Goal: Information Seeking & Learning: Learn about a topic

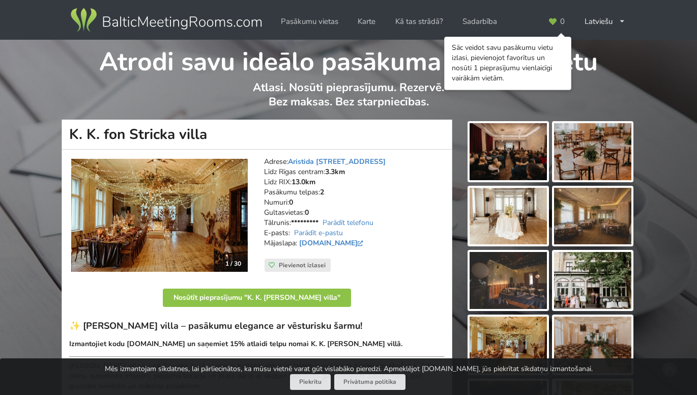
click at [509, 160] on img at bounding box center [508, 151] width 77 height 57
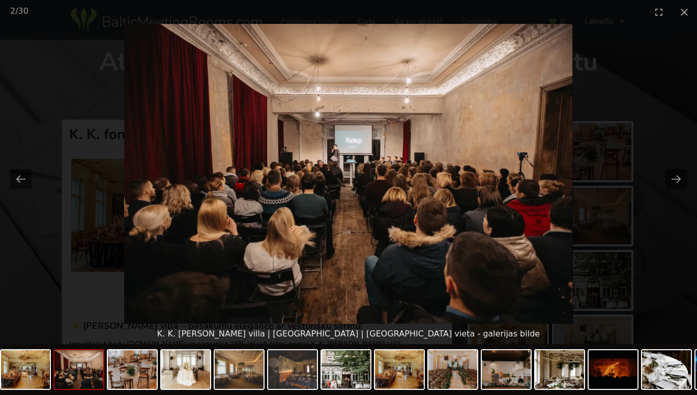
click at [430, 180] on img at bounding box center [348, 174] width 449 height 300
click at [676, 182] on button "Next slide" at bounding box center [676, 179] width 21 height 20
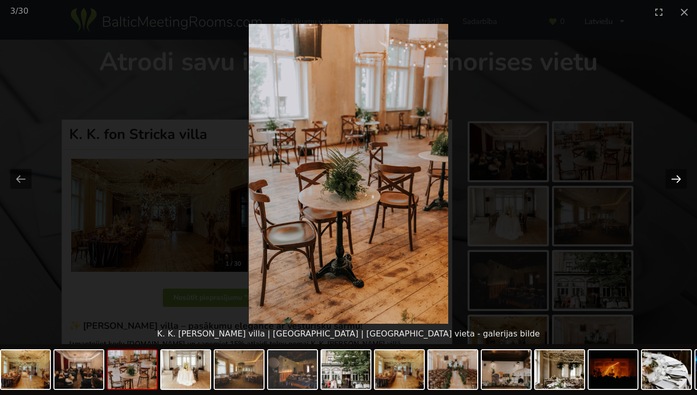
click at [676, 182] on button "Next slide" at bounding box center [676, 179] width 21 height 20
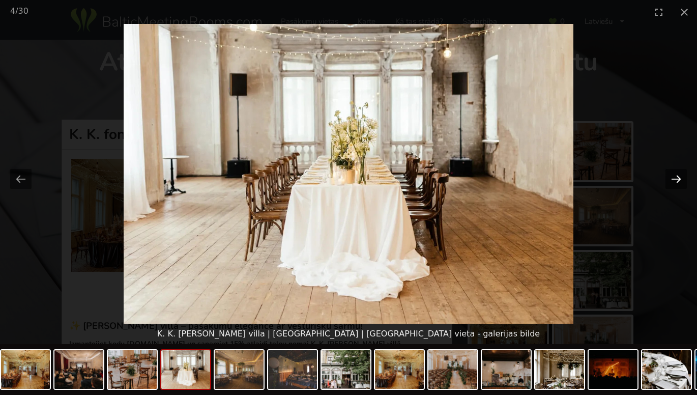
click at [676, 182] on button "Next slide" at bounding box center [676, 179] width 21 height 20
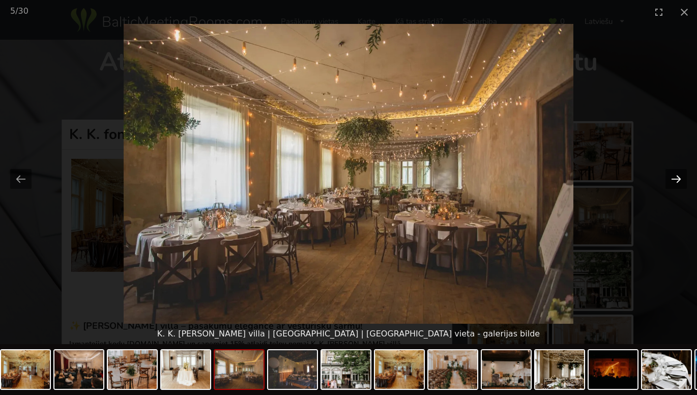
click at [676, 182] on button "Next slide" at bounding box center [676, 179] width 21 height 20
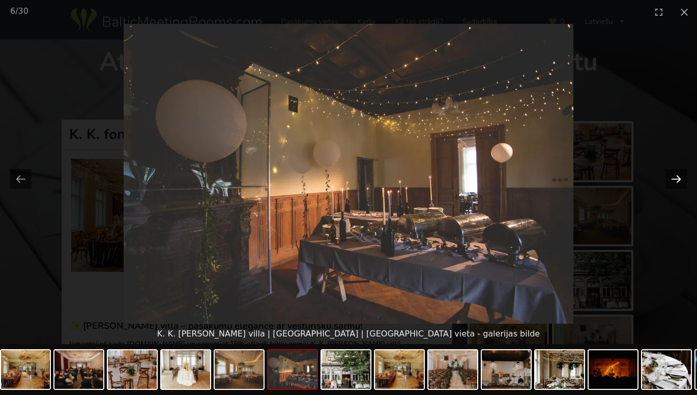
click at [676, 182] on button "Next slide" at bounding box center [676, 179] width 21 height 20
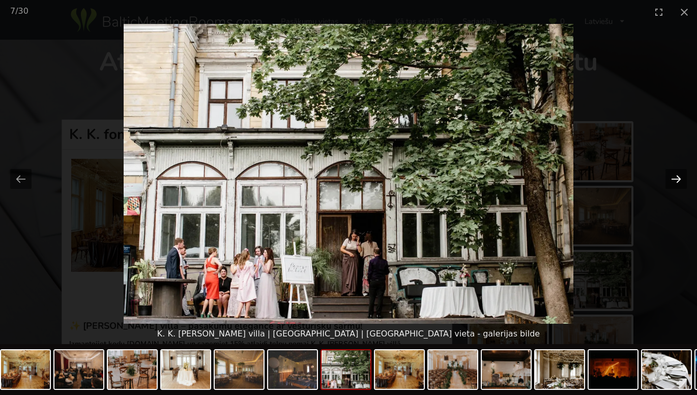
click at [676, 182] on button "Next slide" at bounding box center [676, 179] width 21 height 20
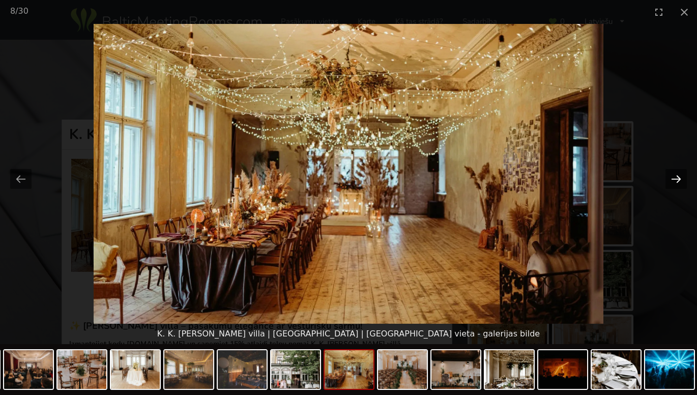
click at [676, 182] on button "Next slide" at bounding box center [676, 179] width 21 height 20
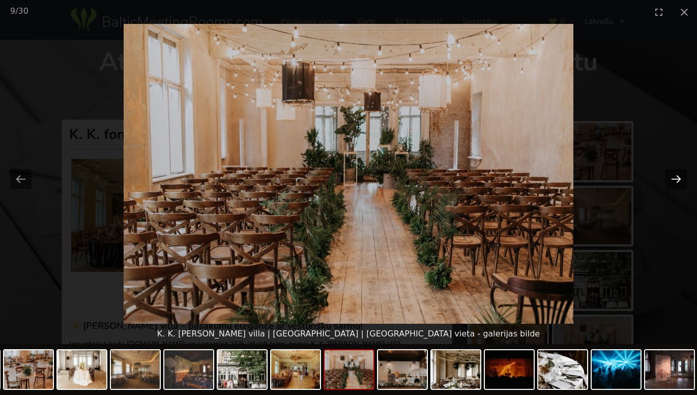
click at [676, 182] on button "Next slide" at bounding box center [676, 179] width 21 height 20
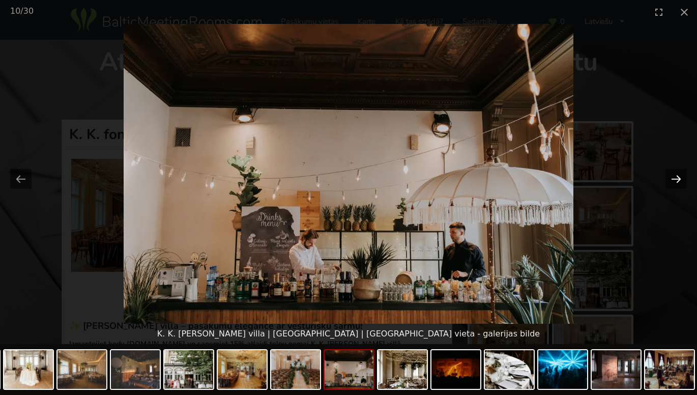
click at [676, 182] on button "Next slide" at bounding box center [676, 179] width 21 height 20
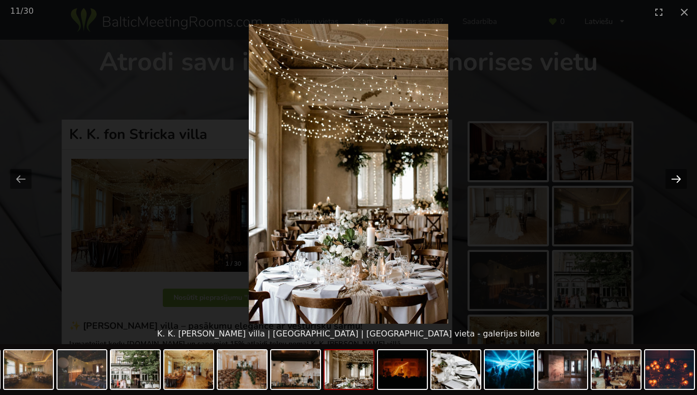
click at [676, 182] on button "Next slide" at bounding box center [676, 179] width 21 height 20
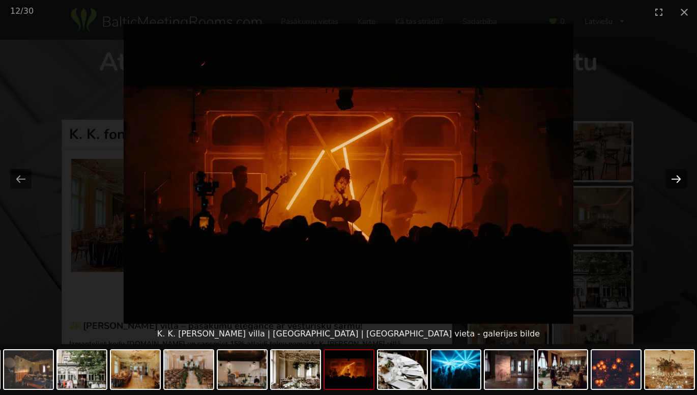
click at [676, 182] on button "Next slide" at bounding box center [676, 179] width 21 height 20
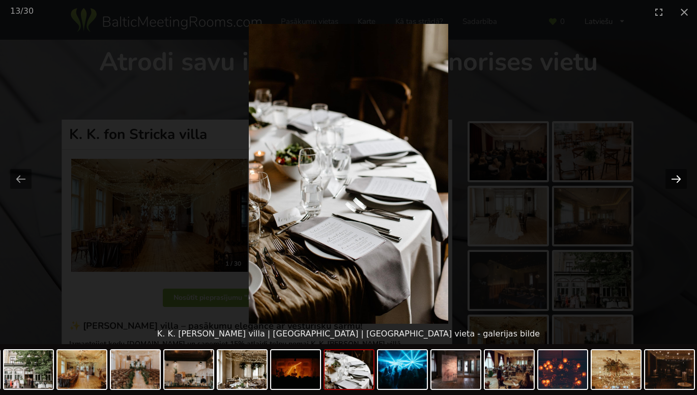
click at [676, 182] on button "Next slide" at bounding box center [676, 179] width 21 height 20
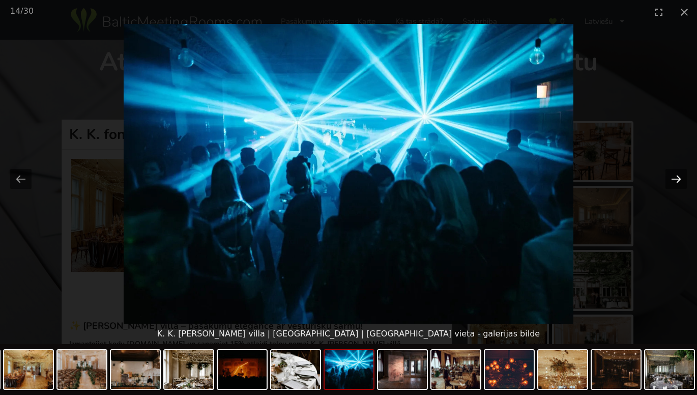
click at [676, 182] on button "Next slide" at bounding box center [676, 179] width 21 height 20
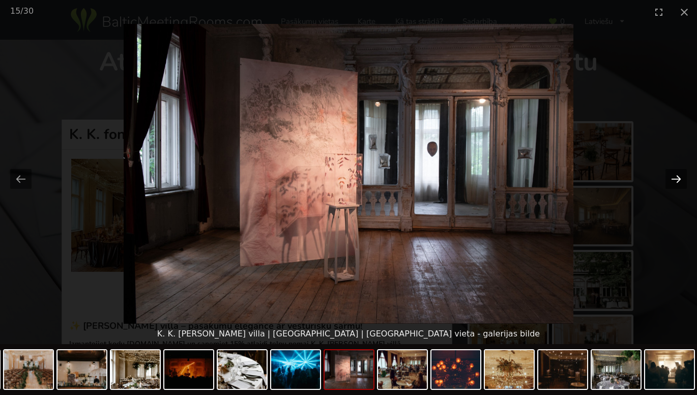
click at [676, 182] on button "Next slide" at bounding box center [676, 179] width 21 height 20
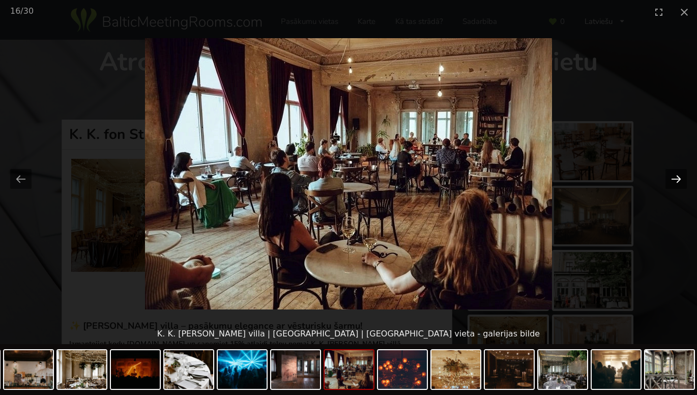
click at [676, 182] on button "Next slide" at bounding box center [676, 179] width 21 height 20
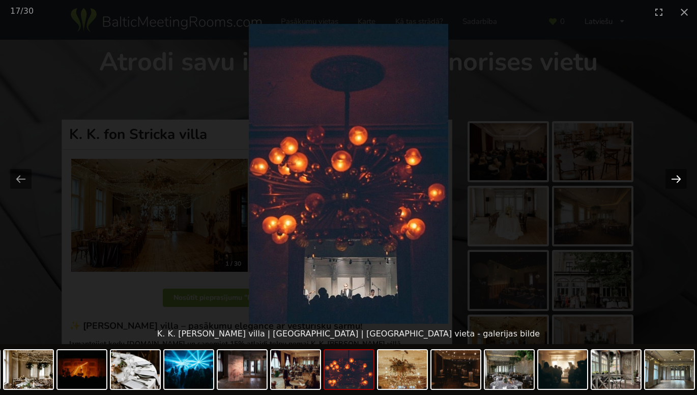
click at [676, 182] on button "Next slide" at bounding box center [676, 179] width 21 height 20
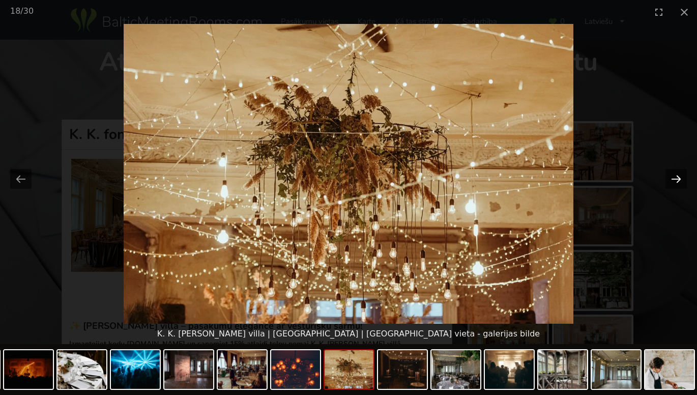
click at [676, 182] on button "Next slide" at bounding box center [676, 179] width 21 height 20
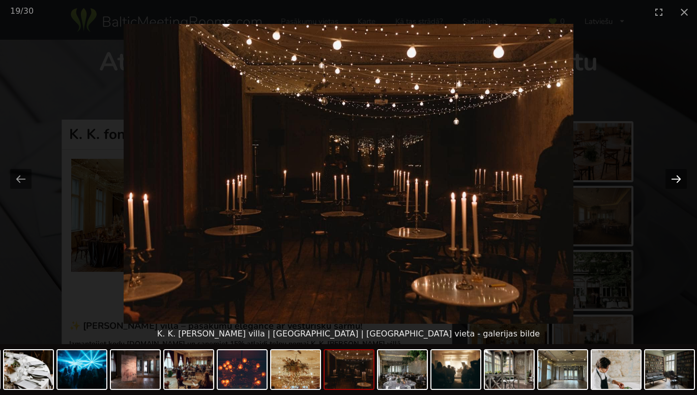
click at [676, 182] on button "Next slide" at bounding box center [676, 179] width 21 height 20
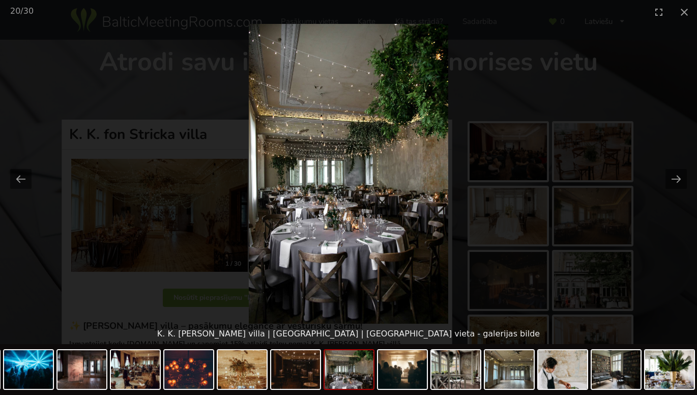
click at [581, 109] on picture at bounding box center [348, 174] width 697 height 300
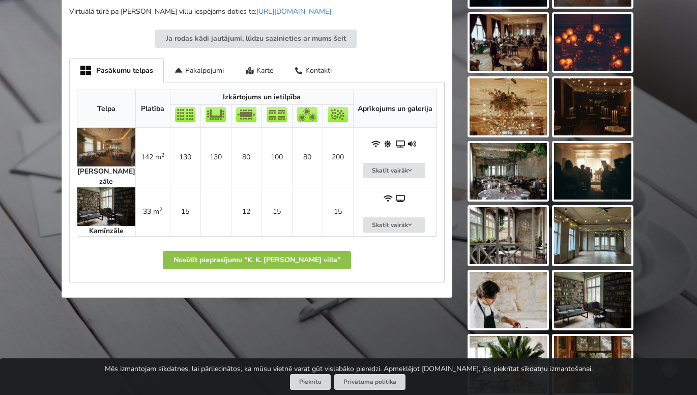
scroll to position [662, 0]
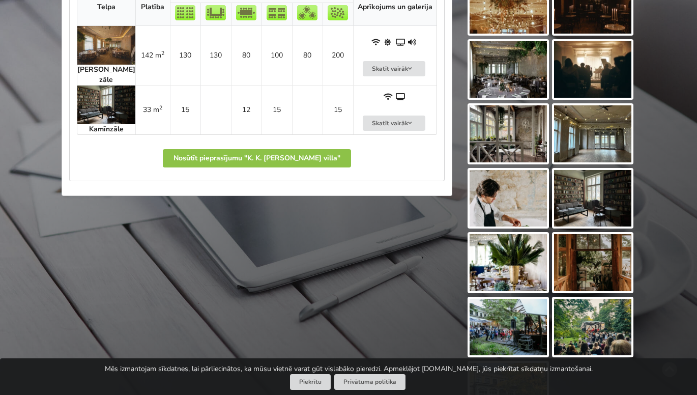
click at [594, 192] on img at bounding box center [592, 198] width 77 height 57
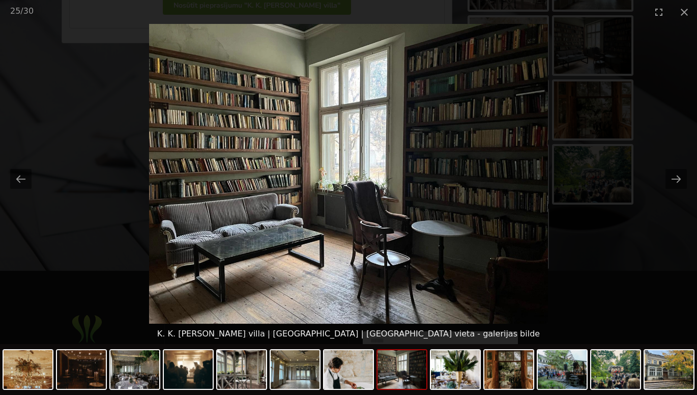
scroll to position [0, 0]
click at [669, 204] on picture at bounding box center [348, 174] width 697 height 300
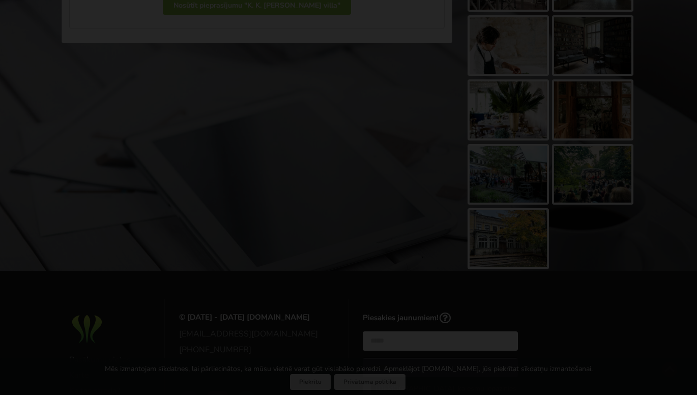
scroll to position [662, 0]
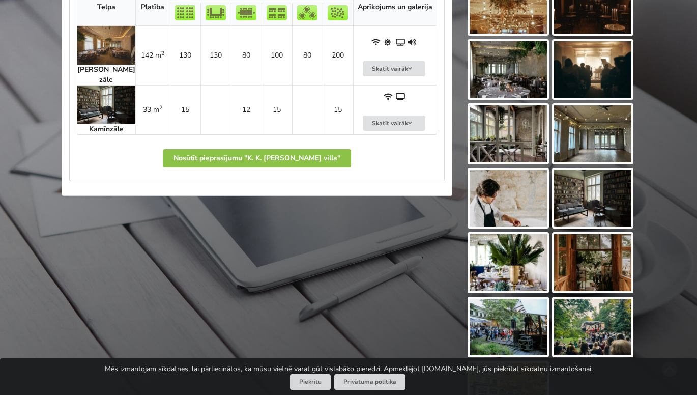
click at [528, 331] on img at bounding box center [508, 327] width 77 height 57
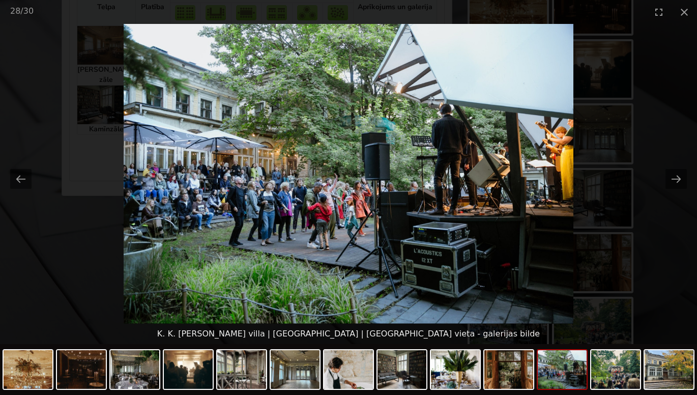
scroll to position [0, 0]
click at [152, 130] on picture at bounding box center [348, 174] width 697 height 300
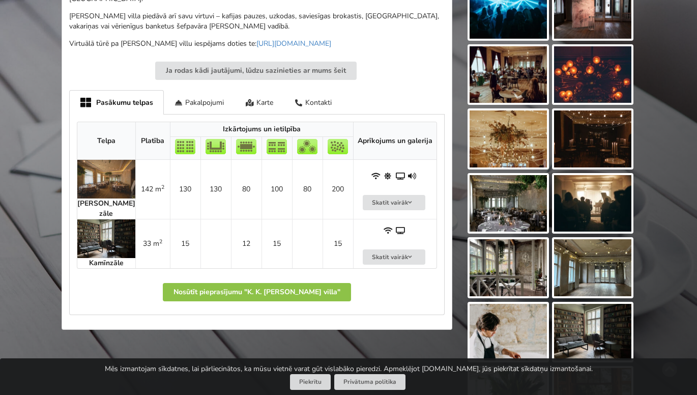
scroll to position [509, 0]
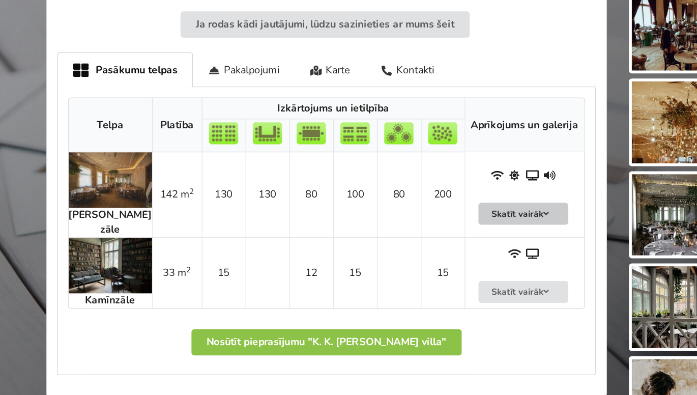
click at [401, 214] on button "Skatīt vairāk" at bounding box center [394, 222] width 63 height 16
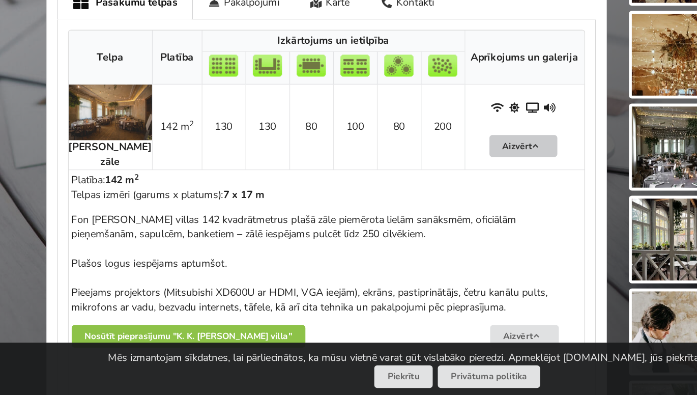
click at [378, 214] on button "Aizvērt" at bounding box center [394, 222] width 48 height 16
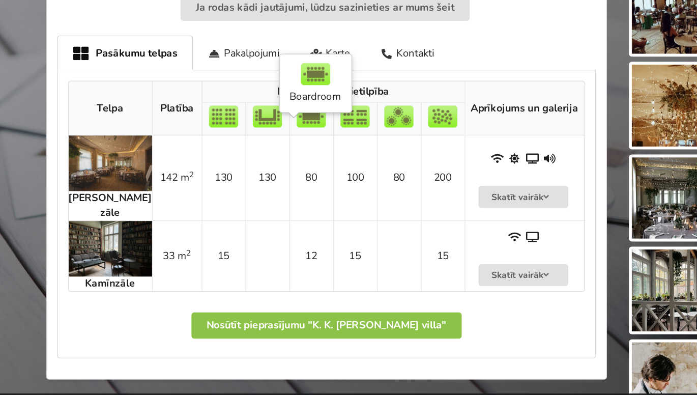
click at [242, 196] on td "80" at bounding box center [246, 208] width 31 height 59
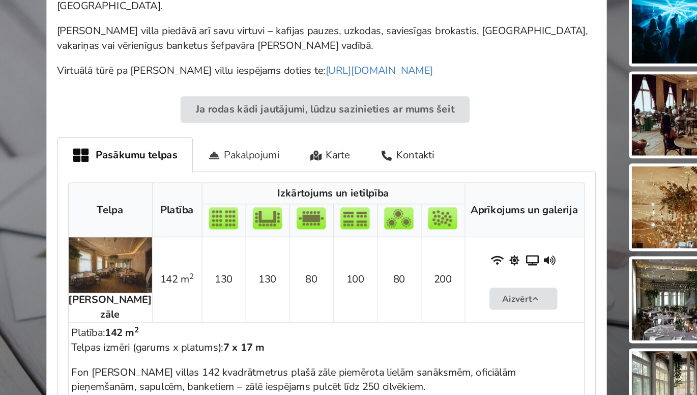
click at [201, 110] on div "Pakalpojumi" at bounding box center [199, 121] width 71 height 24
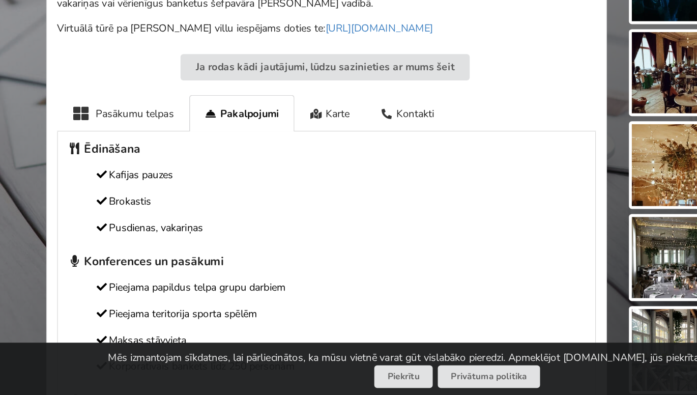
scroll to position [438, 0]
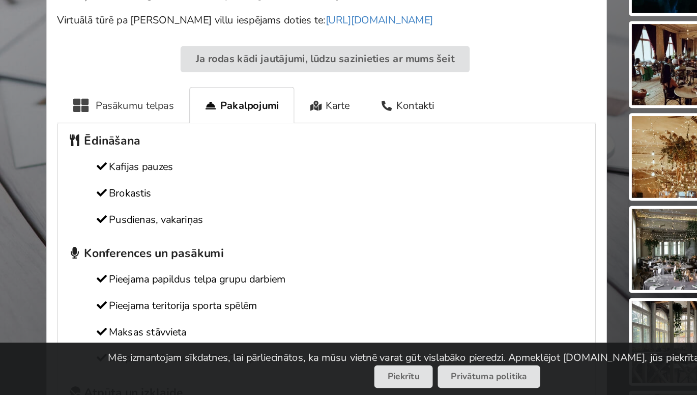
click at [142, 184] on div "Pasākumu telpas" at bounding box center [115, 192] width 92 height 25
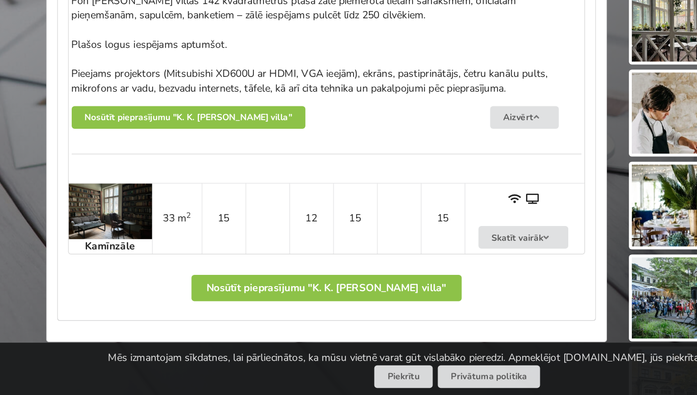
scroll to position [686, 0]
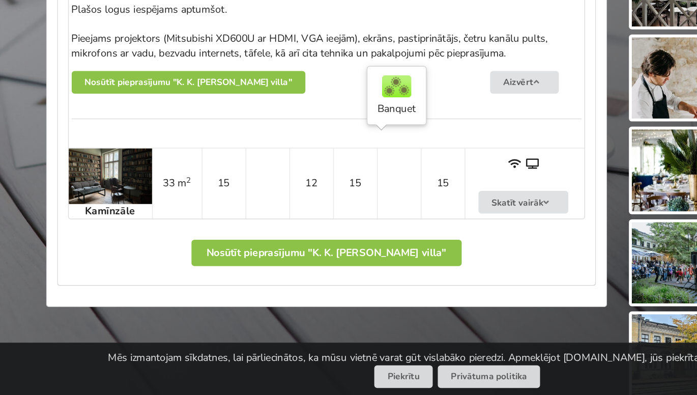
click at [295, 242] on td at bounding box center [307, 246] width 31 height 49
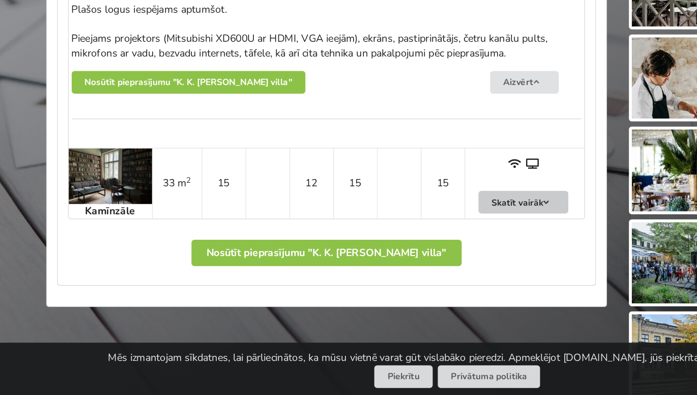
click at [382, 252] on button "Skatīt vairāk" at bounding box center [394, 260] width 63 height 16
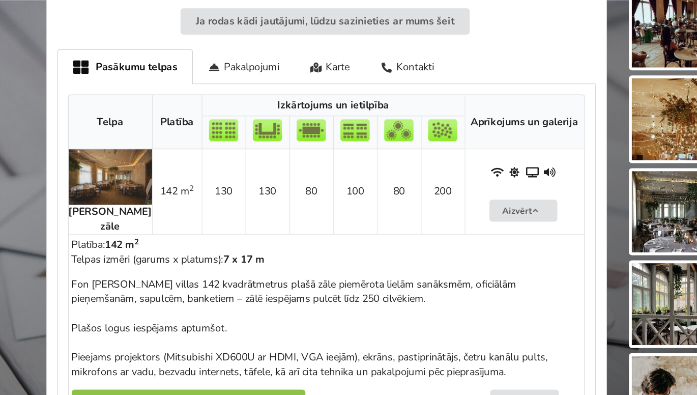
scroll to position [580, 0]
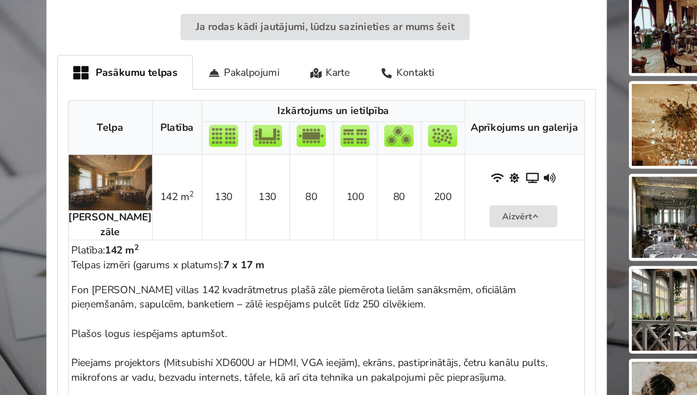
click at [493, 193] on img at bounding box center [508, 215] width 77 height 57
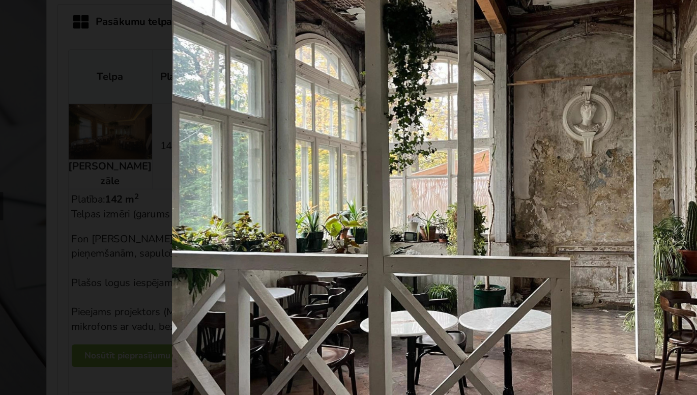
scroll to position [0, 0]
click at [503, 159] on picture at bounding box center [348, 174] width 697 height 300
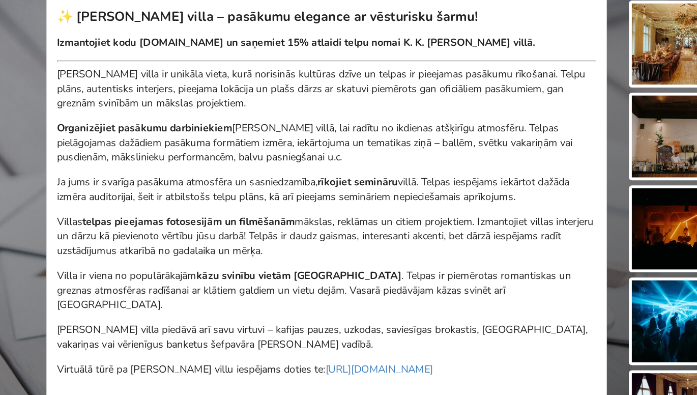
scroll to position [296, 0]
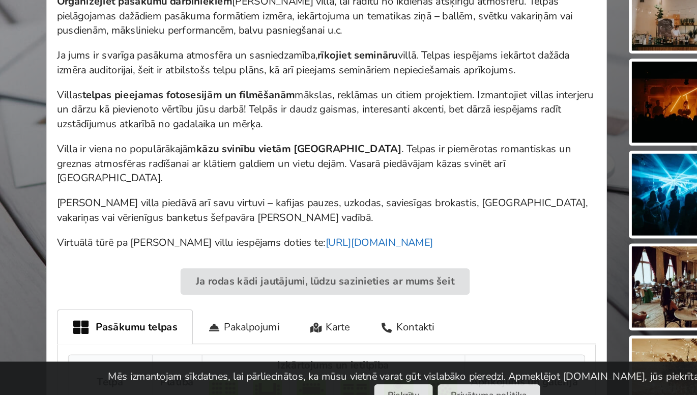
click at [256, 270] on link "[URL][DOMAIN_NAME]" at bounding box center [293, 275] width 75 height 10
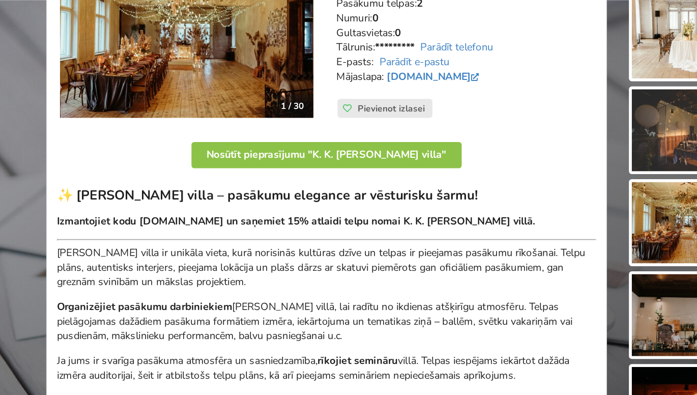
scroll to position [83, 0]
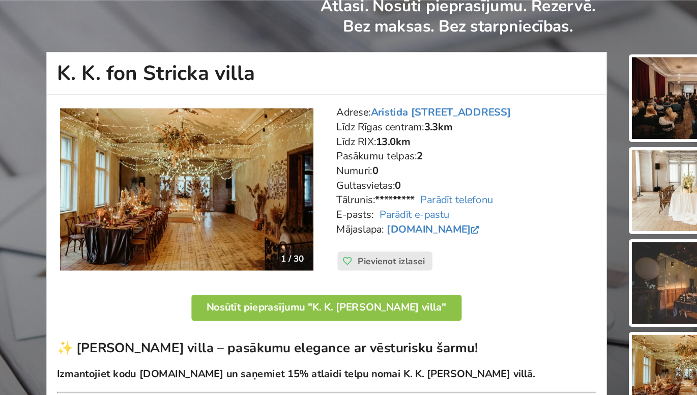
drag, startPoint x: 148, startPoint y: 244, endPoint x: 149, endPoint y: 138, distance: 105.8
click at [149, 138] on img at bounding box center [159, 131] width 177 height 113
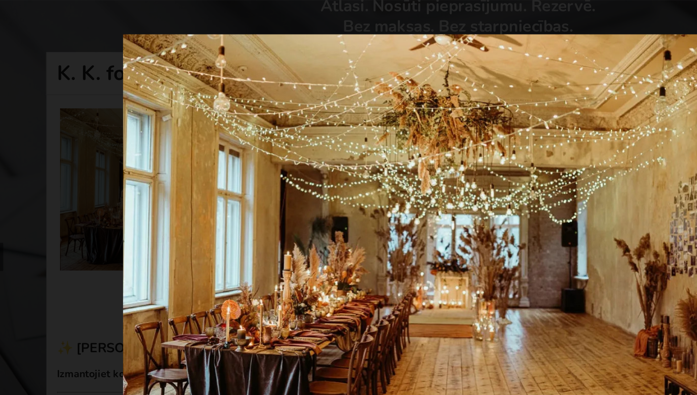
scroll to position [0, 0]
click at [190, 176] on picture at bounding box center [348, 174] width 697 height 300
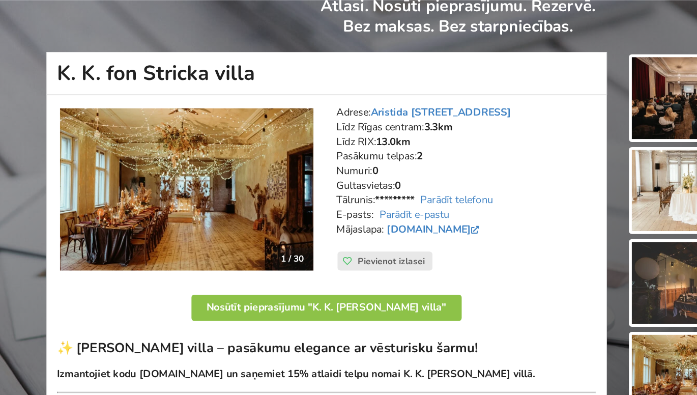
click at [202, 158] on img at bounding box center [159, 131] width 177 height 113
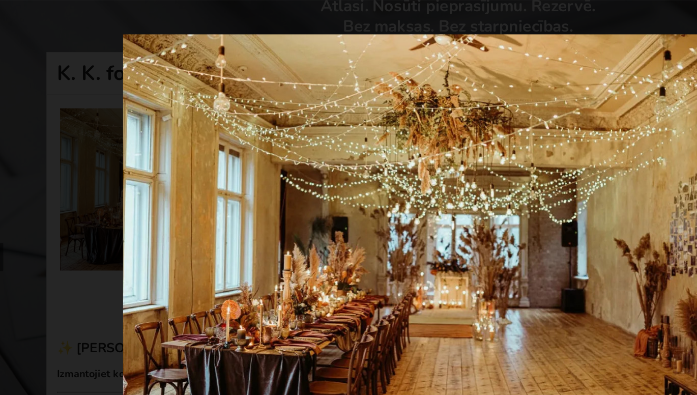
click at [464, 171] on picture at bounding box center [348, 174] width 697 height 300
click at [459, 171] on img at bounding box center [348, 174] width 467 height 300
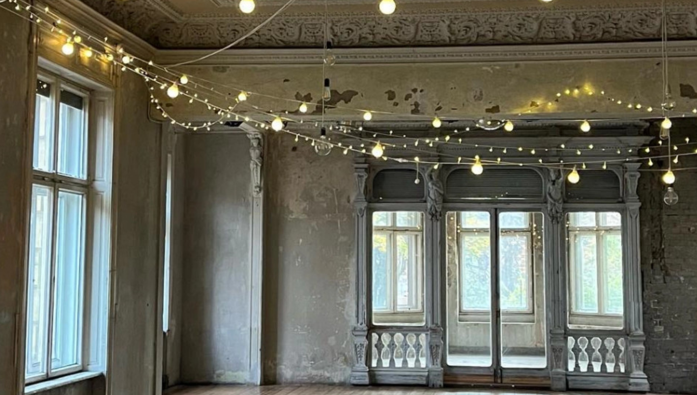
click at [475, 184] on picture at bounding box center [348, 174] width 697 height 300
